Goal: Find specific page/section: Find specific page/section

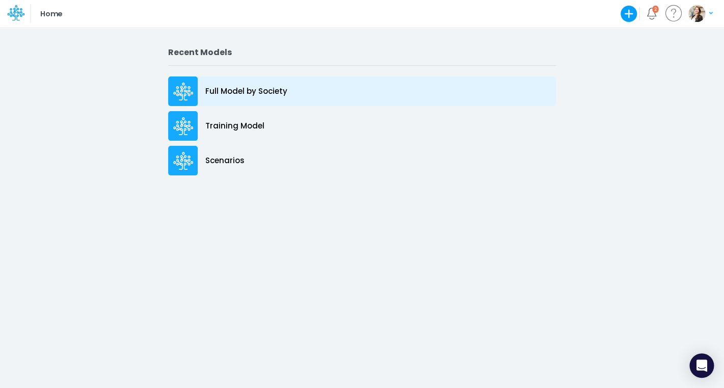
click at [209, 98] on div "Full Model by Society" at bounding box center [362, 91] width 388 height 30
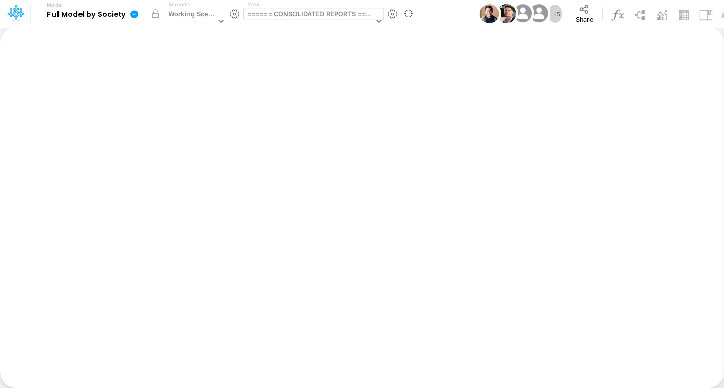
click at [293, 13] on div "====== CONSOLIDATED REPORTS ======" at bounding box center [310, 15] width 126 height 12
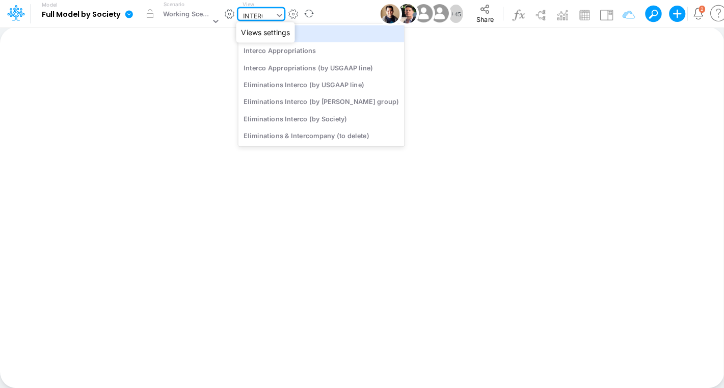
type input "INTERCO"
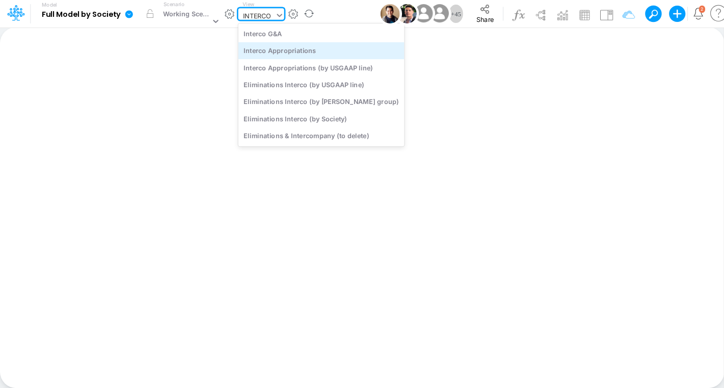
click at [305, 56] on div "Interco Appropriations" at bounding box center [321, 50] width 166 height 17
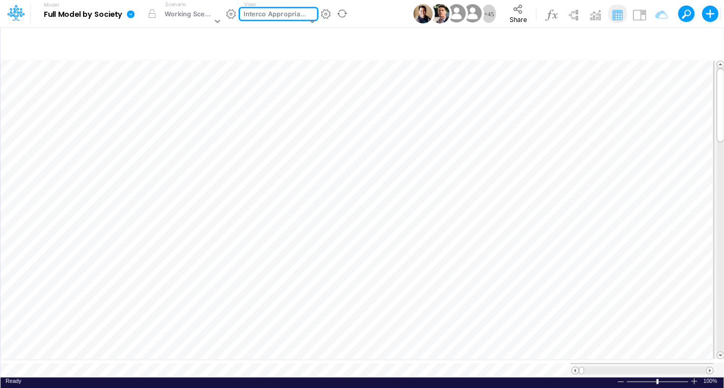
click at [297, 16] on div "Interco Appropriations" at bounding box center [274, 15] width 63 height 12
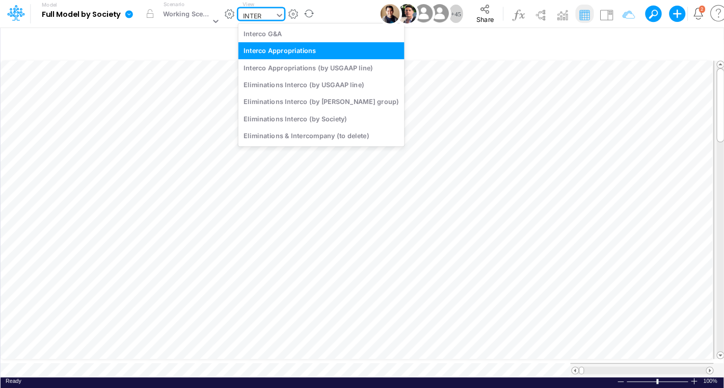
type input "INTERC"
click at [308, 35] on div "Interco G&A" at bounding box center [321, 33] width 166 height 17
type input "Intercos G&A"
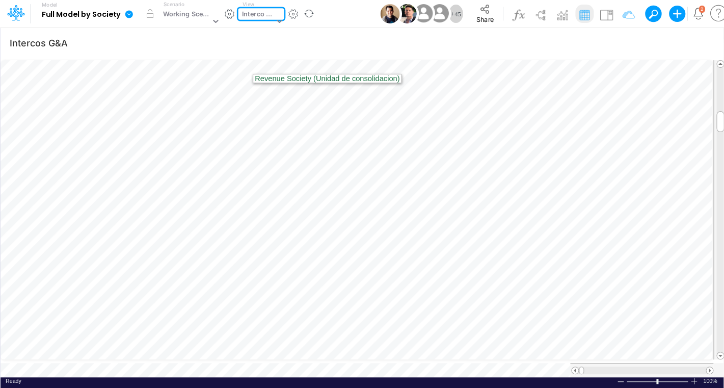
click at [259, 16] on div "Interco G&A" at bounding box center [258, 15] width 32 height 12
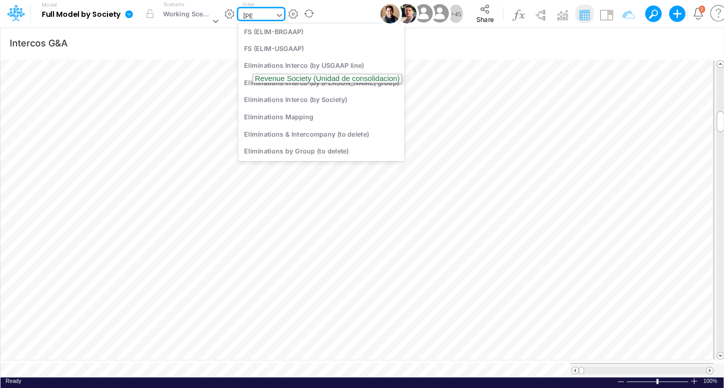
scroll to position [40, 0]
type input "ELIM"
click at [278, 103] on div "Eliminations Interco (by Society)" at bounding box center [321, 99] width 166 height 17
